Goal: Obtain resource: Obtain resource

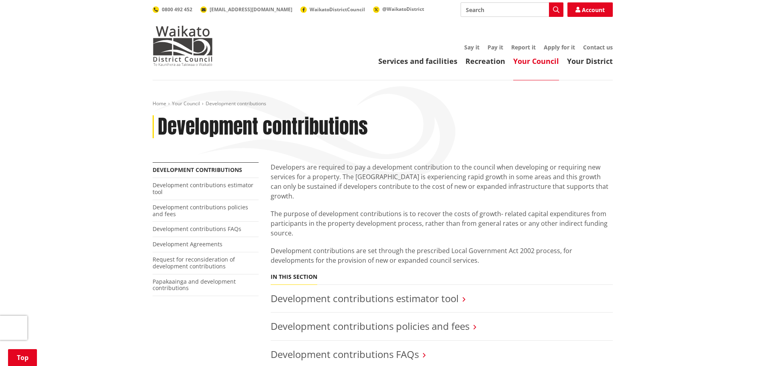
scroll to position [120, 0]
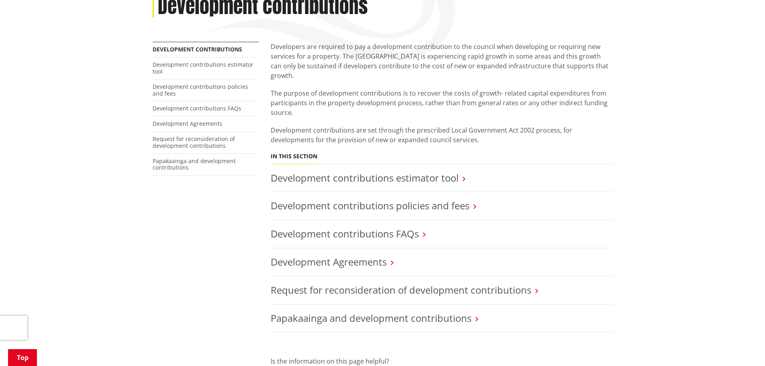
click at [444, 192] on li "Development contributions policies and fees" at bounding box center [442, 206] width 342 height 28
click at [442, 199] on link "Development contributions policies and fees" at bounding box center [370, 205] width 199 height 13
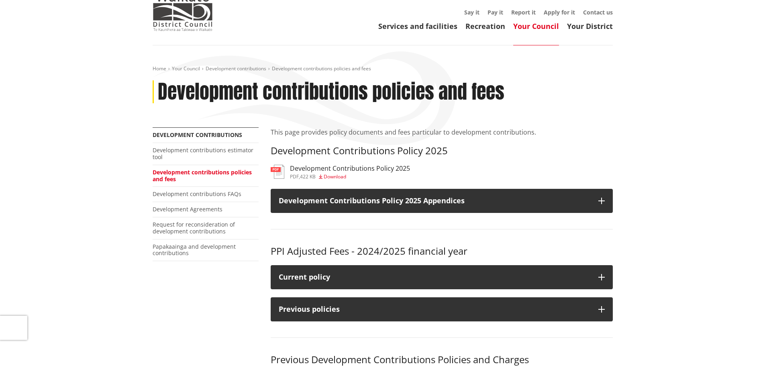
scroll to position [80, 0]
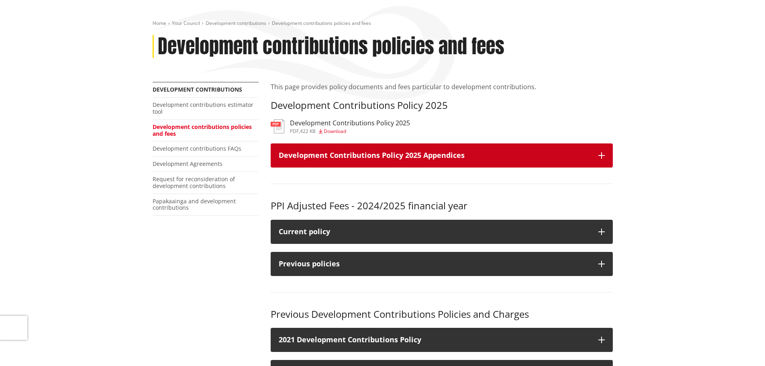
click at [531, 153] on h3 "Development Contributions Policy 2025 Appendices" at bounding box center [435, 155] width 312 height 8
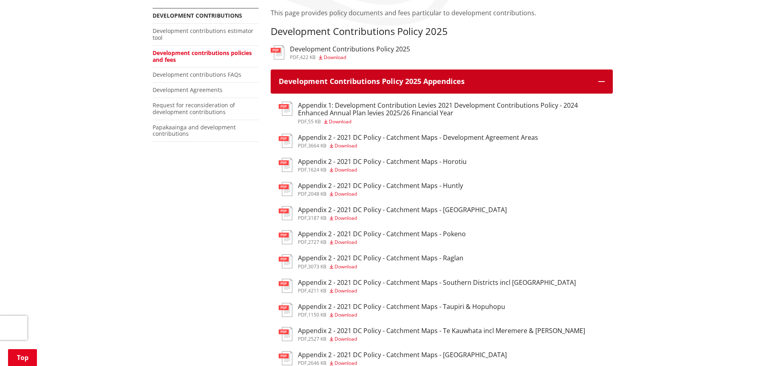
scroll to position [161, 0]
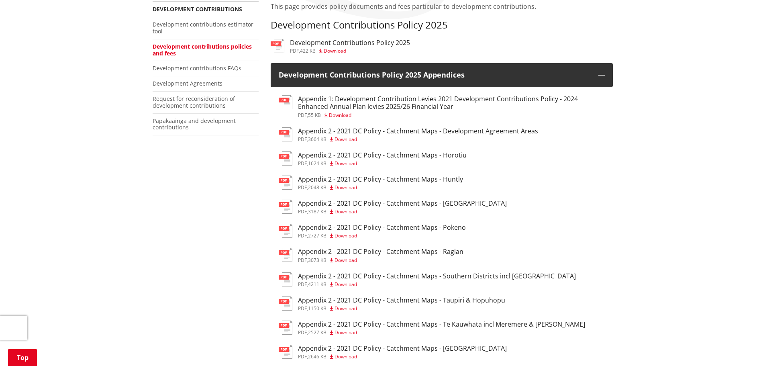
click at [465, 203] on h3 "Appendix 2 - 2021 DC Policy - Catchment Maps - Ngaruawahia" at bounding box center [402, 204] width 209 height 8
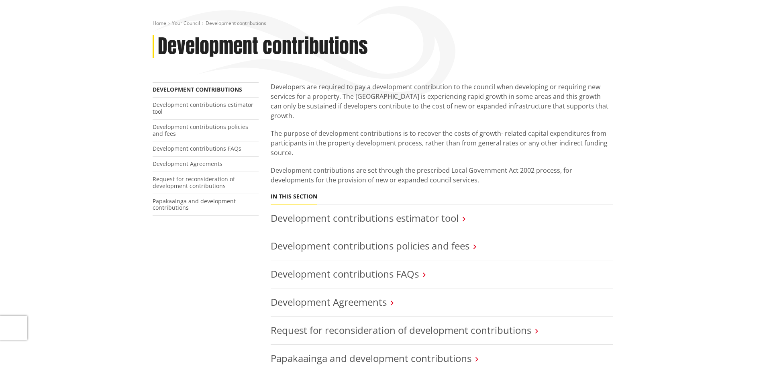
scroll to position [80, 0]
click at [454, 240] on link "Development contributions policies and fees" at bounding box center [370, 245] width 199 height 13
